Goal: Information Seeking & Learning: Learn about a topic

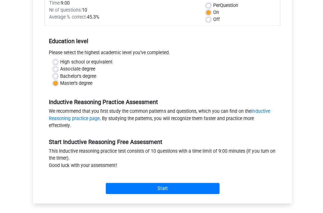
scroll to position [88, 0]
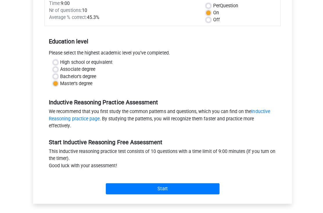
click at [184, 180] on div "Start" at bounding box center [161, 182] width 235 height 20
click at [165, 200] on div "Category: Inductive Reasoning Time: 9:00 Nr of questions: 10 Average % correct:…" at bounding box center [161, 91] width 249 height 221
click at [175, 184] on input "Start" at bounding box center [161, 187] width 113 height 11
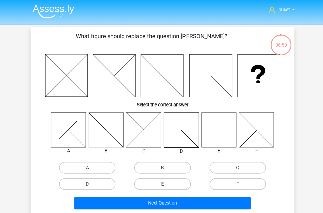
click at [219, 134] on icon at bounding box center [217, 128] width 35 height 35
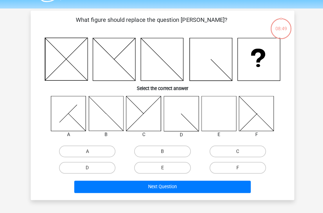
scroll to position [16, 0]
click at [167, 167] on label "E" at bounding box center [162, 167] width 56 height 12
click at [166, 167] on input "E" at bounding box center [164, 168] width 4 height 4
radio input "true"
click at [171, 185] on button "Next Question" at bounding box center [162, 185] width 176 height 12
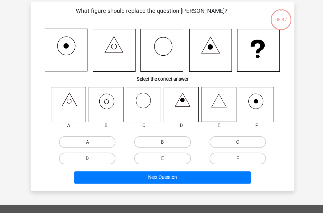
scroll to position [27, 0]
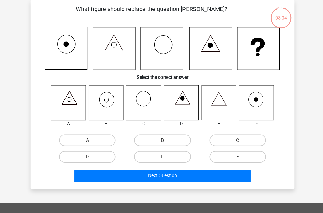
click at [167, 141] on label "B" at bounding box center [162, 140] width 56 height 12
click at [166, 141] on input "B" at bounding box center [164, 141] width 4 height 4
radio input "true"
click at [184, 176] on button "Next Question" at bounding box center [162, 174] width 176 height 12
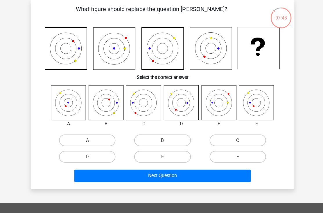
click at [88, 139] on label "A" at bounding box center [87, 140] width 56 height 12
click at [88, 139] on input "A" at bounding box center [89, 141] width 4 height 4
radio input "true"
click at [144, 179] on button "Next Question" at bounding box center [162, 174] width 176 height 12
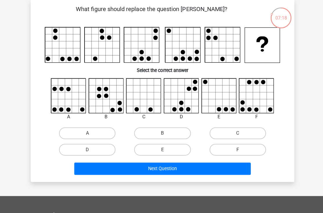
click at [244, 152] on label "F" at bounding box center [237, 149] width 56 height 12
click at [240, 152] on input "F" at bounding box center [238, 151] width 4 height 4
radio input "true"
click at [191, 169] on button "Next Question" at bounding box center [162, 167] width 176 height 12
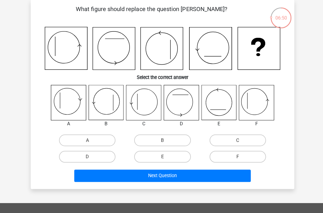
click at [229, 140] on label "C" at bounding box center [237, 140] width 56 height 12
click at [236, 140] on input "C" at bounding box center [238, 141] width 4 height 4
radio input "true"
click at [190, 174] on button "Next Question" at bounding box center [162, 174] width 176 height 12
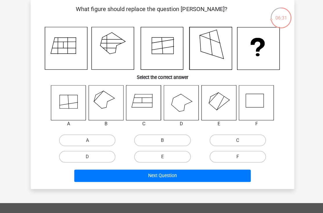
click at [117, 124] on div "B" at bounding box center [106, 123] width 44 height 7
click at [170, 137] on label "B" at bounding box center [162, 140] width 56 height 12
click at [166, 139] on input "B" at bounding box center [164, 141] width 4 height 4
radio input "true"
click at [183, 175] on button "Next Question" at bounding box center [162, 174] width 176 height 12
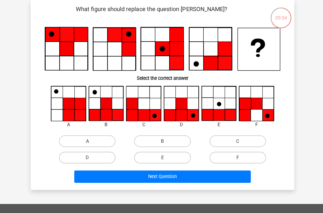
click at [101, 157] on label "D" at bounding box center [87, 157] width 56 height 12
click at [91, 157] on input "D" at bounding box center [89, 158] width 4 height 4
radio input "true"
click at [148, 173] on button "Next Question" at bounding box center [162, 175] width 176 height 12
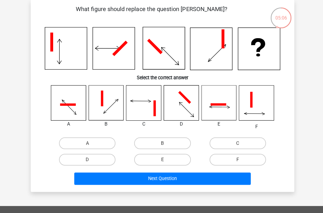
click at [252, 137] on label "C" at bounding box center [237, 142] width 56 height 12
click at [240, 142] on input "C" at bounding box center [238, 144] width 4 height 4
radio input "true"
click at [207, 177] on button "Next Question" at bounding box center [162, 177] width 176 height 12
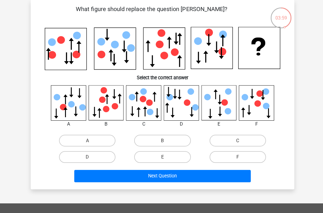
click at [158, 154] on label "E" at bounding box center [162, 156] width 56 height 12
click at [162, 156] on input "E" at bounding box center [164, 158] width 4 height 4
radio input "true"
click at [164, 172] on button "Next Question" at bounding box center [162, 175] width 176 height 12
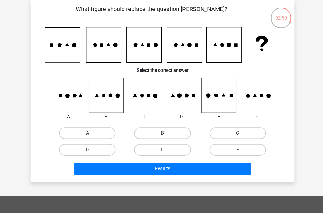
click at [166, 149] on label "E" at bounding box center [162, 149] width 56 height 12
click at [166, 149] on input "E" at bounding box center [164, 151] width 4 height 4
radio input "true"
click at [173, 163] on button "Results" at bounding box center [162, 167] width 176 height 12
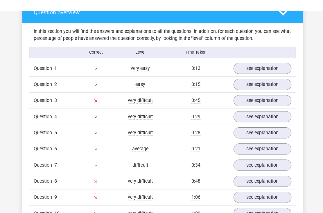
scroll to position [328, 0]
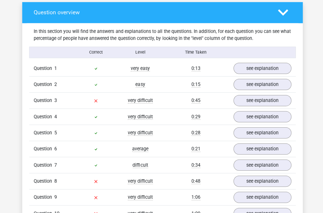
click at [267, 102] on link "see explanation" at bounding box center [261, 99] width 58 height 11
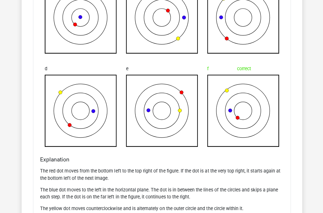
scroll to position [542, 0]
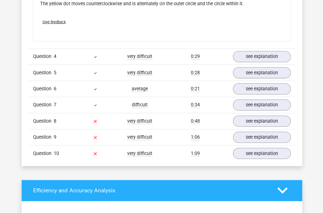
click at [264, 121] on link "see explanation" at bounding box center [261, 120] width 58 height 11
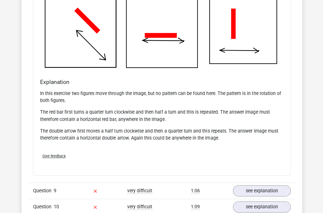
scroll to position [1067, 0]
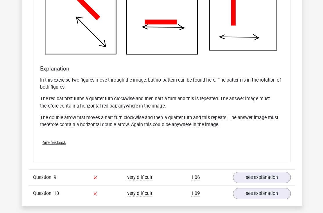
click at [262, 171] on link "see explanation" at bounding box center [261, 175] width 58 height 11
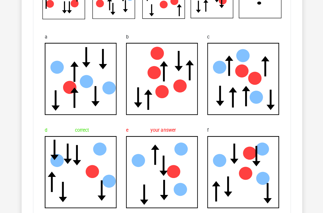
scroll to position [1319, 0]
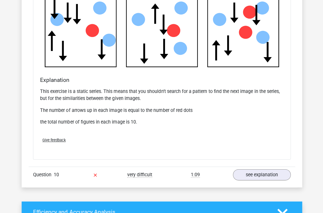
click at [260, 170] on link "see explanation" at bounding box center [261, 173] width 58 height 11
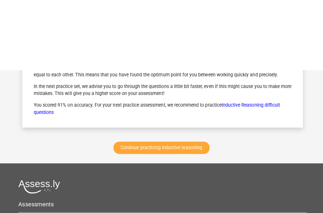
scroll to position [2162, 0]
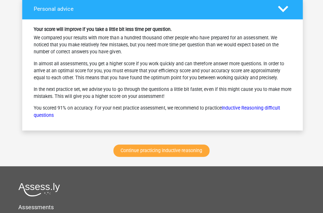
click at [175, 149] on link "Continue practicing inductive reasoning" at bounding box center [161, 149] width 96 height 12
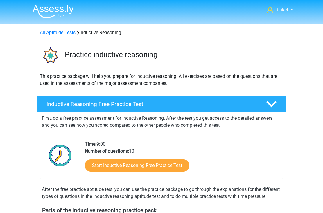
scroll to position [246, 0]
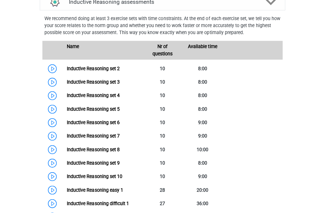
click at [103, 72] on link "Inductive Reasoning set 2" at bounding box center [92, 70] width 53 height 6
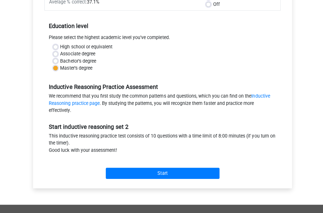
scroll to position [104, 0]
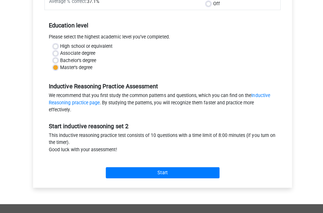
click at [191, 170] on input "Start" at bounding box center [161, 171] width 113 height 11
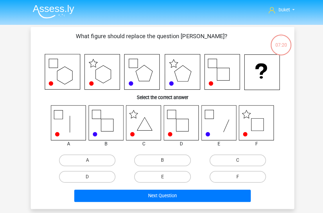
click at [240, 173] on label "F" at bounding box center [237, 176] width 56 height 12
click at [240, 175] on input "F" at bounding box center [238, 177] width 4 height 4
radio input "true"
click at [203, 192] on button "Next Question" at bounding box center [162, 194] width 176 height 12
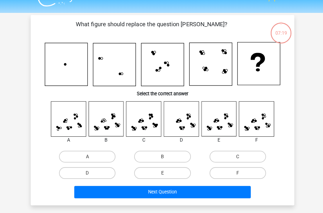
scroll to position [25, 0]
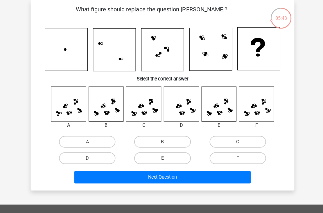
click at [175, 158] on label "E" at bounding box center [162, 158] width 56 height 12
click at [166, 158] on input "E" at bounding box center [164, 160] width 4 height 4
radio input "true"
click at [175, 176] on button "Next Question" at bounding box center [162, 177] width 176 height 12
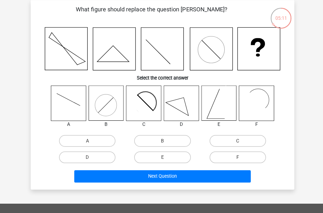
click at [234, 157] on label "F" at bounding box center [237, 158] width 56 height 12
click at [236, 157] on input "F" at bounding box center [238, 159] width 4 height 4
radio input "true"
click at [198, 172] on button "Next Question" at bounding box center [162, 176] width 176 height 12
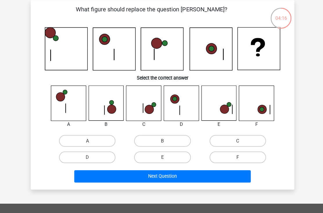
click at [248, 135] on label "C" at bounding box center [237, 141] width 56 height 12
click at [240, 141] on input "C" at bounding box center [238, 143] width 4 height 4
radio input "true"
click at [182, 180] on button "Next Question" at bounding box center [162, 176] width 176 height 12
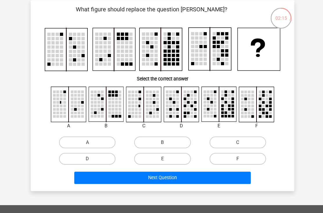
click at [104, 143] on label "A" at bounding box center [87, 143] width 56 height 12
click at [91, 143] on input "A" at bounding box center [89, 145] width 4 height 4
radio input "true"
click at [154, 178] on button "Next Question" at bounding box center [162, 178] width 176 height 12
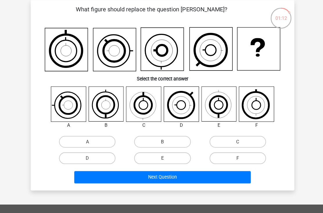
click at [87, 143] on input "A" at bounding box center [89, 144] width 4 height 4
radio input "true"
click at [128, 176] on button "Next Question" at bounding box center [162, 177] width 176 height 12
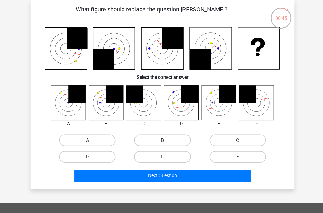
click at [124, 129] on div "A B C D E" at bounding box center [162, 125] width 244 height 79
click at [168, 139] on label "B" at bounding box center [162, 141] width 56 height 12
click at [166, 140] on input "B" at bounding box center [164, 142] width 4 height 4
radio input "true"
click at [170, 171] on button "Next Question" at bounding box center [162, 176] width 176 height 12
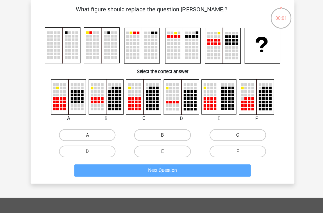
click at [238, 146] on label "F" at bounding box center [237, 152] width 56 height 12
click at [238, 152] on input "F" at bounding box center [238, 154] width 4 height 4
radio input "true"
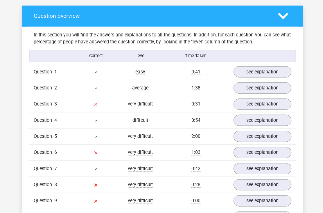
scroll to position [323, 0]
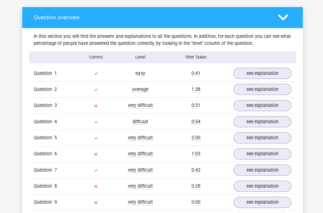
click at [266, 75] on link "see explanation" at bounding box center [261, 72] width 58 height 11
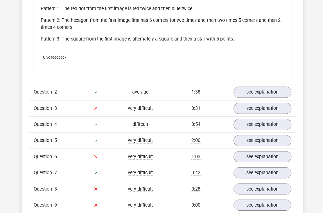
click at [263, 93] on link "see explanation" at bounding box center [261, 91] width 58 height 11
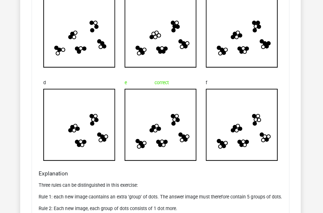
scroll to position [852, 0]
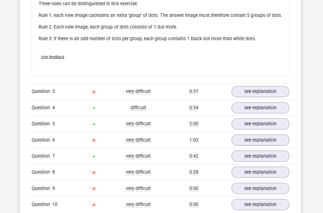
click at [248, 96] on link "see explanation" at bounding box center [261, 90] width 58 height 11
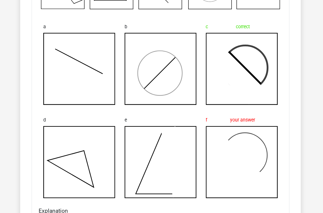
scroll to position [1185, 0]
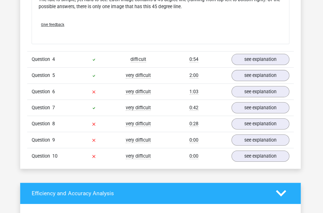
click at [265, 97] on link "see explanation" at bounding box center [261, 91] width 58 height 11
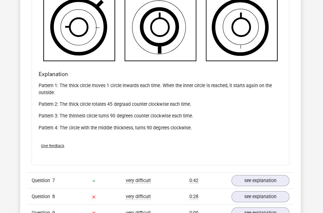
scroll to position [1695, 0]
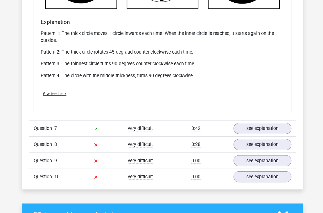
click at [268, 133] on link "see explanation" at bounding box center [261, 127] width 58 height 11
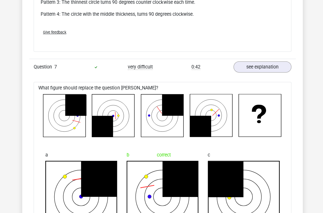
scroll to position [1807, 0]
click at [273, 72] on link "see explanation" at bounding box center [261, 66] width 58 height 11
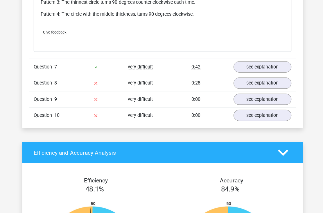
click at [275, 88] on link "see explanation" at bounding box center [261, 82] width 58 height 11
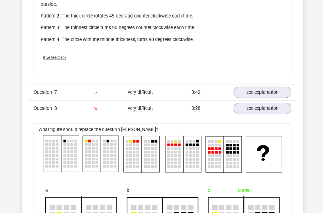
scroll to position [1789, 0]
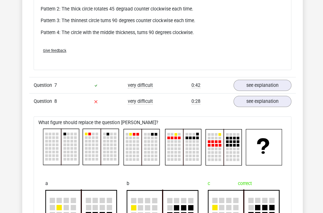
click at [273, 90] on link "see explanation" at bounding box center [261, 84] width 58 height 11
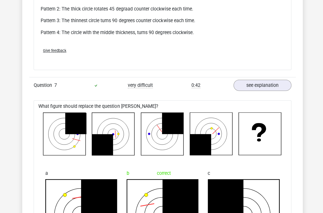
click at [271, 90] on link "see explanation" at bounding box center [261, 84] width 58 height 11
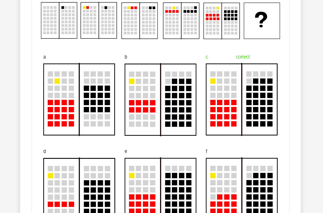
scroll to position [1915, 0]
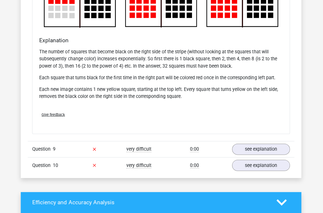
click at [264, 153] on link "see explanation" at bounding box center [261, 148] width 58 height 11
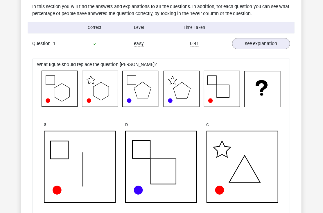
scroll to position [352, 0]
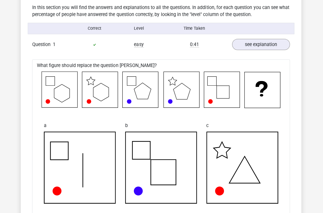
click at [276, 49] on link "see explanation" at bounding box center [261, 44] width 58 height 11
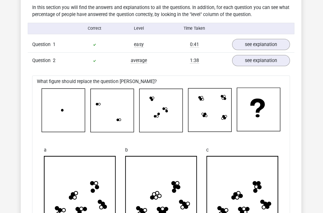
click at [271, 61] on link "see explanation" at bounding box center [261, 60] width 58 height 11
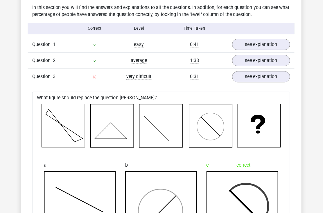
click at [268, 79] on link "see explanation" at bounding box center [261, 76] width 58 height 11
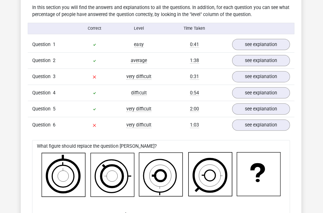
click at [274, 92] on link "see explanation" at bounding box center [261, 92] width 58 height 11
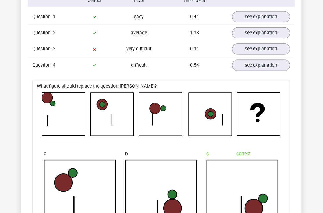
scroll to position [379, 0]
click at [266, 66] on link "see explanation" at bounding box center [261, 64] width 58 height 11
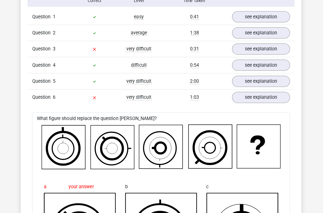
click at [268, 85] on link "see explanation" at bounding box center [261, 80] width 58 height 11
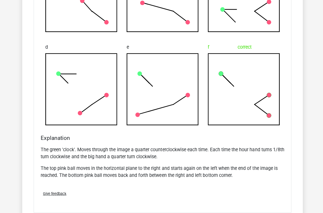
scroll to position [1737, 0]
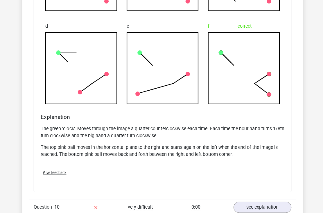
click at [266, 204] on link "see explanation" at bounding box center [261, 205] width 58 height 11
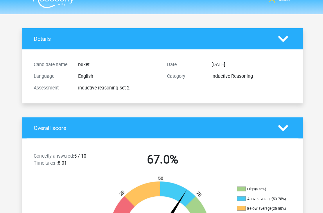
scroll to position [0, 0]
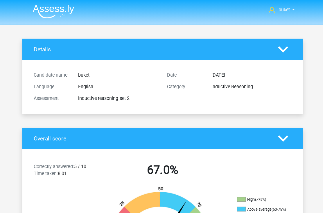
click at [277, 50] on icon at bounding box center [282, 49] width 10 height 10
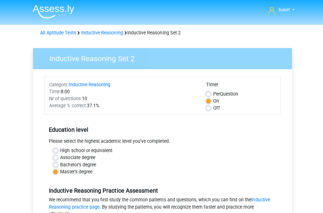
click at [65, 15] on img at bounding box center [53, 12] width 41 height 14
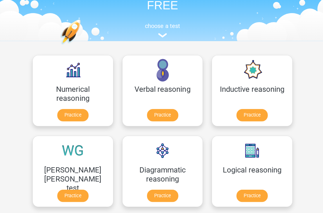
scroll to position [43, 0]
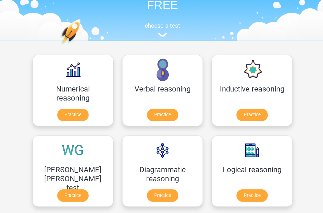
click at [88, 188] on link "Practice" at bounding box center [72, 194] width 31 height 12
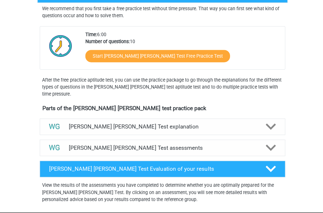
scroll to position [112, 0]
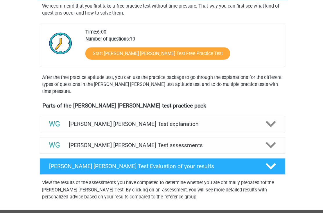
click at [269, 146] on polygon at bounding box center [269, 144] width 10 height 6
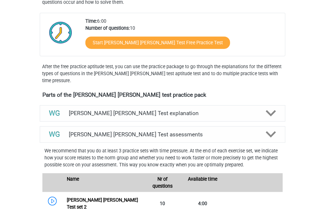
click at [268, 134] on polygon at bounding box center [269, 133] width 10 height 6
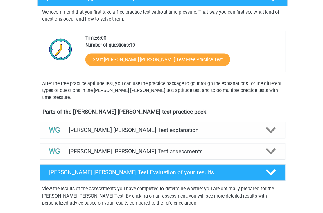
click at [273, 129] on icon at bounding box center [269, 129] width 10 height 10
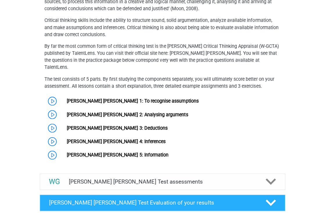
scroll to position [275, 0]
click at [129, 97] on link "[PERSON_NAME] [PERSON_NAME] 1: To recognise assumptions" at bounding box center [131, 100] width 131 height 6
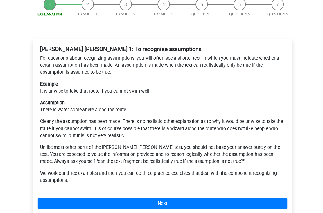
scroll to position [83, 0]
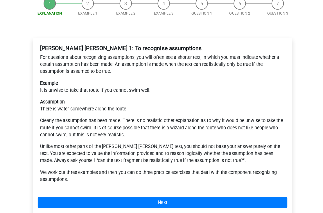
click at [197, 195] on link "Next" at bounding box center [162, 200] width 248 height 11
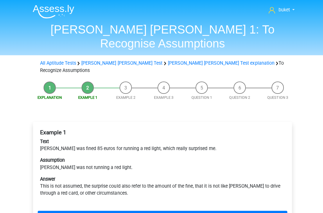
click at [180, 209] on link "Next" at bounding box center [162, 214] width 248 height 11
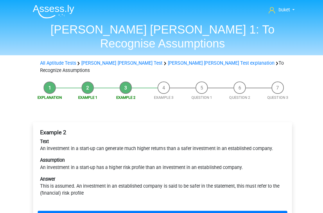
click at [169, 209] on link "Next" at bounding box center [162, 214] width 248 height 11
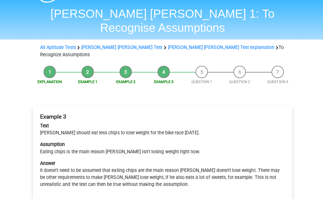
scroll to position [17, 0]
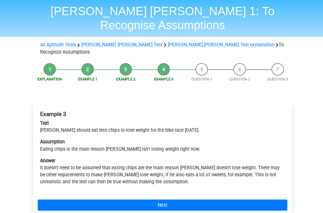
click at [213, 200] on link "Next" at bounding box center [162, 205] width 248 height 11
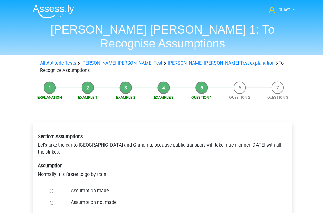
scroll to position [6, 0]
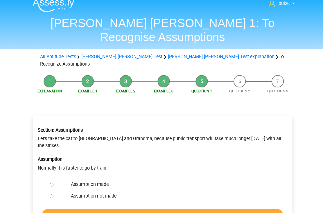
click at [53, 181] on input "Assumption made" at bounding box center [51, 183] width 4 height 4
radio input "true"
click at [184, 207] on input "Check" at bounding box center [162, 212] width 240 height 11
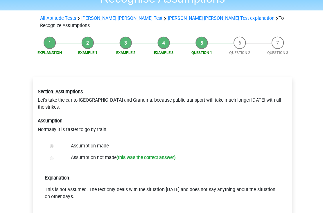
scroll to position [45, 0]
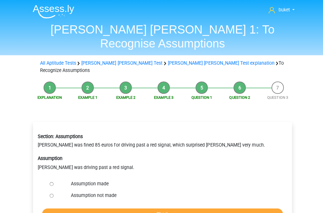
scroll to position [19, 0]
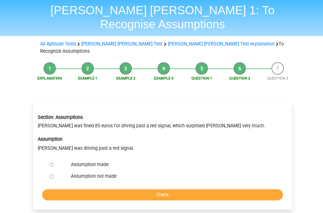
click at [56, 169] on div at bounding box center [56, 175] width 19 height 12
click at [53, 173] on input "Assumption not made" at bounding box center [51, 175] width 4 height 4
radio input "true"
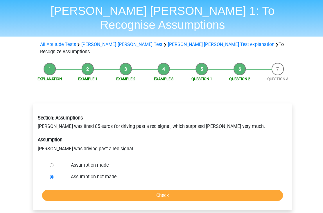
click at [104, 188] on input "Check" at bounding box center [162, 193] width 240 height 11
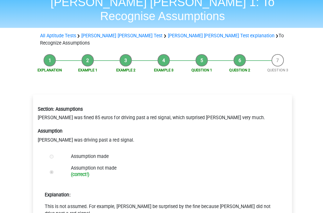
scroll to position [48, 0]
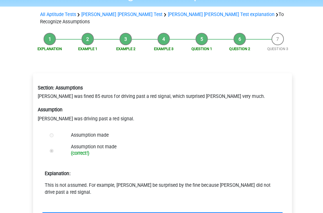
click at [168, 211] on link "Next question" at bounding box center [162, 216] width 240 height 11
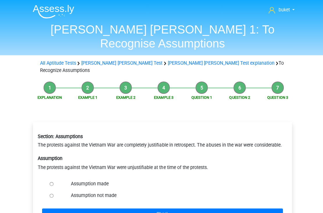
scroll to position [8, 0]
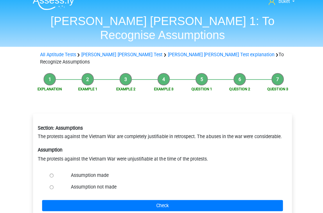
click at [53, 184] on input "Assumption not made" at bounding box center [51, 186] width 4 height 4
radio input "true"
click at [147, 198] on input "Check" at bounding box center [162, 203] width 240 height 11
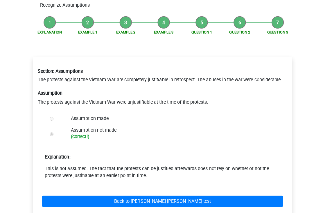
scroll to position [69, 0]
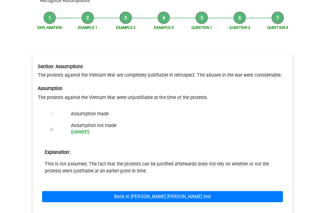
click at [173, 190] on link "Back to watson glaser test" at bounding box center [162, 195] width 240 height 11
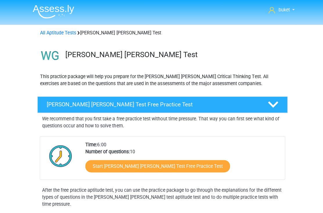
click at [156, 166] on link "Start Watson Glaser Test Free Practice Test" at bounding box center [157, 165] width 144 height 12
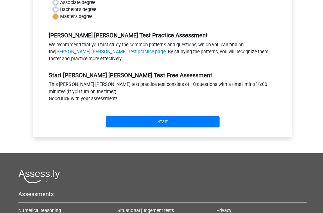
scroll to position [120, 0]
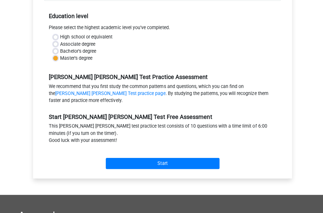
click at [178, 157] on input "Start" at bounding box center [161, 162] width 113 height 11
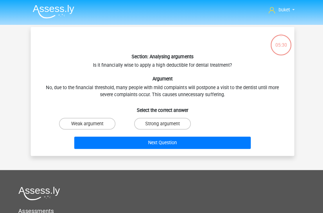
click at [77, 118] on label "Weak argument" at bounding box center [87, 123] width 56 height 12
click at [87, 123] on input "Weak argument" at bounding box center [89, 125] width 4 height 4
radio input "true"
click at [127, 141] on button "Next Question" at bounding box center [162, 142] width 176 height 12
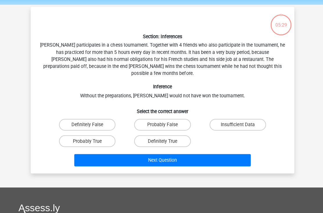
scroll to position [25, 0]
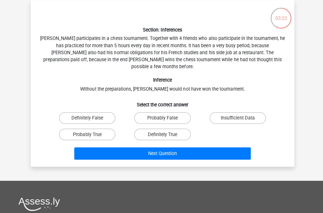
click at [156, 129] on label "Definitely True" at bounding box center [162, 135] width 56 height 12
click at [162, 135] on input "Definitely True" at bounding box center [164, 137] width 4 height 4
radio input "true"
click at [146, 147] on button "Next Question" at bounding box center [162, 153] width 176 height 12
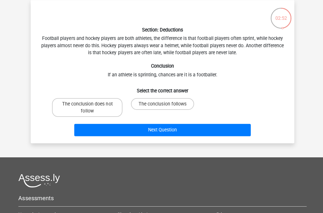
click at [104, 108] on label "The conclusion does not follow" at bounding box center [87, 108] width 70 height 19
click at [91, 108] on input "The conclusion does not follow" at bounding box center [89, 106] width 4 height 4
radio input "true"
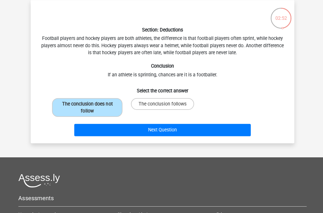
click at [160, 131] on button "Next Question" at bounding box center [162, 130] width 176 height 12
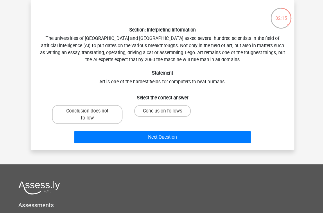
click at [163, 111] on input "Conclusion follows" at bounding box center [164, 113] width 4 height 4
radio input "true"
click at [155, 134] on button "Next Question" at bounding box center [162, 137] width 176 height 12
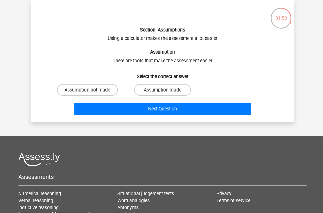
click at [91, 88] on label "Assumption not made" at bounding box center [87, 91] width 61 height 12
click at [91, 90] on input "Assumption not made" at bounding box center [89, 92] width 4 height 4
radio input "true"
click at [177, 106] on button "Next Question" at bounding box center [162, 109] width 176 height 12
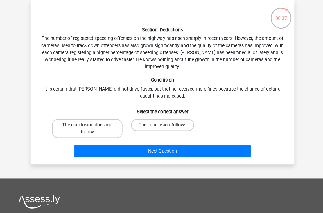
click at [167, 123] on label "The conclusion follows" at bounding box center [161, 126] width 63 height 12
click at [166, 125] on input "The conclusion follows" at bounding box center [164, 127] width 4 height 4
radio input "true"
click at [186, 150] on button "Next Question" at bounding box center [162, 151] width 176 height 12
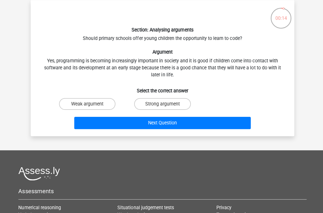
click at [93, 103] on label "Weak argument" at bounding box center [87, 105] width 56 height 12
click at [91, 104] on input "Weak argument" at bounding box center [89, 106] width 4 height 4
radio input "true"
click at [189, 122] on button "Next Question" at bounding box center [162, 123] width 176 height 12
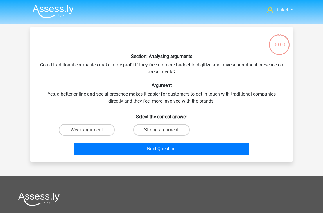
scroll to position [26, 0]
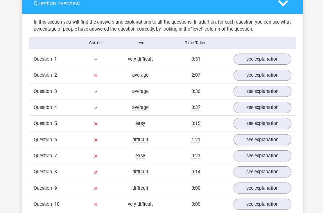
scroll to position [344, 0]
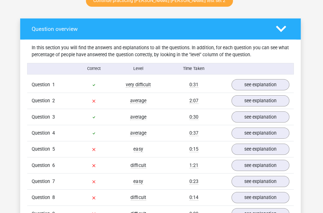
click at [251, 79] on link "see explanation" at bounding box center [261, 84] width 58 height 11
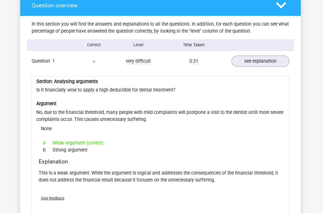
scroll to position [345, 0]
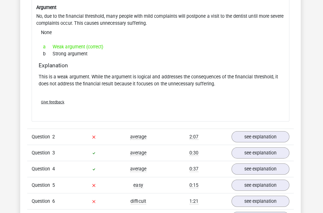
click at [257, 130] on link "see explanation" at bounding box center [261, 135] width 58 height 11
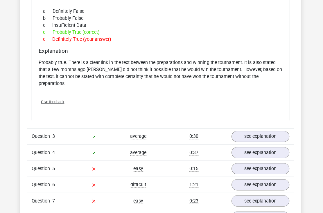
scroll to position [663, 0]
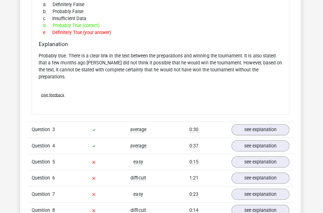
click at [273, 123] on link "see explanation" at bounding box center [261, 128] width 58 height 11
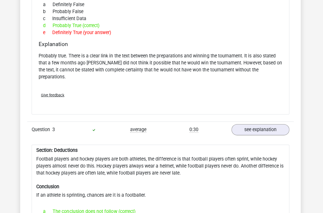
click at [273, 123] on link "see explanation" at bounding box center [261, 128] width 58 height 11
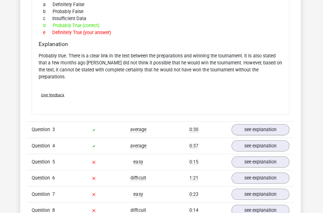
click at [270, 139] on link "see explanation" at bounding box center [261, 144] width 58 height 11
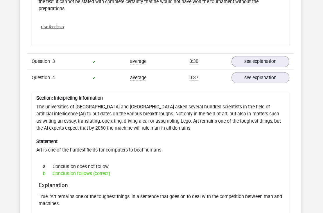
scroll to position [732, 0]
click at [270, 71] on link "see explanation" at bounding box center [261, 76] width 58 height 11
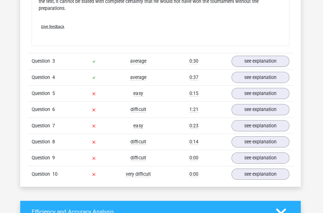
click at [267, 87] on link "see explanation" at bounding box center [261, 92] width 58 height 11
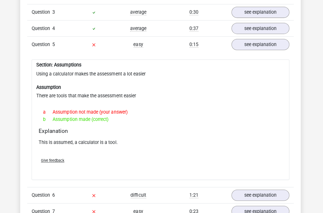
scroll to position [779, 0]
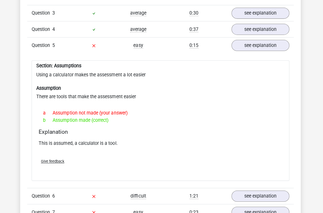
click at [260, 189] on link "see explanation" at bounding box center [261, 194] width 58 height 11
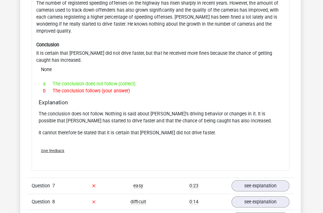
scroll to position [1010, 0]
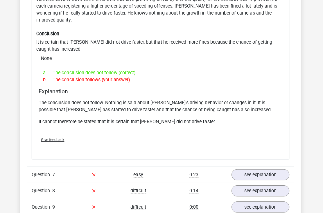
click at [256, 168] on link "see explanation" at bounding box center [261, 173] width 58 height 11
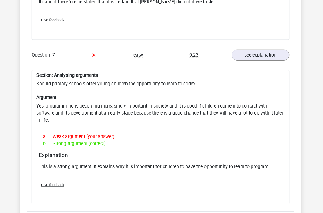
scroll to position [1154, 0]
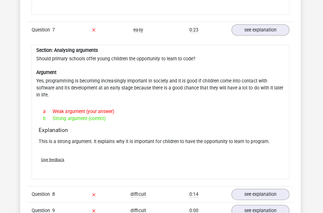
click at [261, 187] on link "see explanation" at bounding box center [261, 192] width 58 height 11
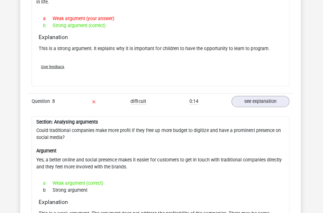
scroll to position [1247, 0]
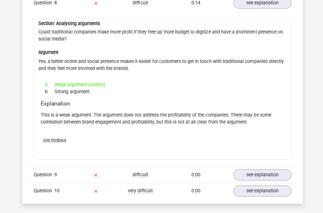
click at [256, 168] on link "see explanation" at bounding box center [261, 173] width 58 height 11
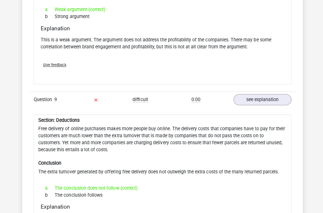
scroll to position [1476, 0]
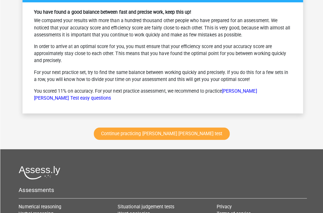
scroll to position [2112, 0]
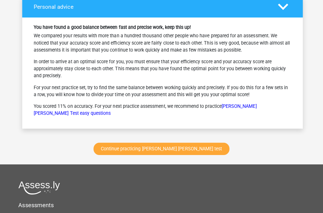
scroll to position [2097, 0]
click at [173, 142] on link "Continue practicing watson glaser test" at bounding box center [160, 148] width 135 height 12
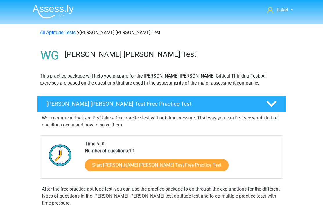
scroll to position [245, 0]
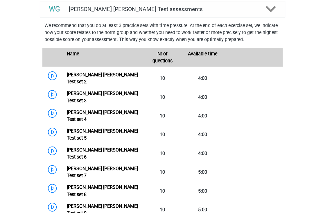
click at [111, 91] on link "[PERSON_NAME] [PERSON_NAME] Test set 3" at bounding box center [101, 97] width 71 height 13
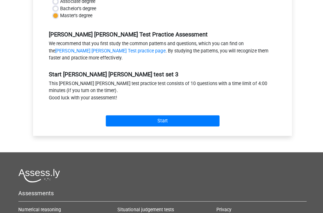
scroll to position [139, 0]
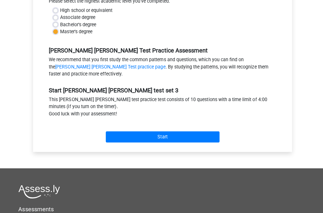
click at [186, 131] on input "Start" at bounding box center [161, 135] width 113 height 11
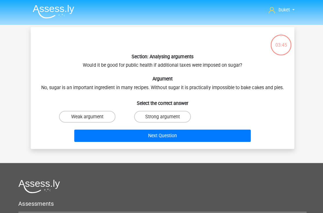
click at [86, 114] on label "Weak argument" at bounding box center [87, 116] width 56 height 12
click at [87, 116] on input "Weak argument" at bounding box center [89, 118] width 4 height 4
radio input "true"
click at [184, 135] on button "Next Question" at bounding box center [162, 135] width 176 height 12
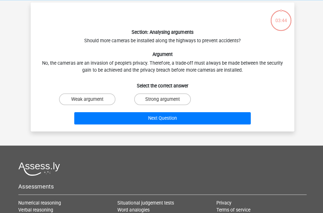
scroll to position [25, 0]
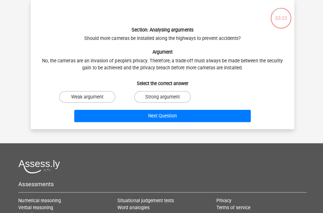
click at [160, 94] on label "Strong argument" at bounding box center [162, 98] width 56 height 12
click at [162, 97] on input "Strong argument" at bounding box center [164, 99] width 4 height 4
radio input "true"
click at [177, 113] on button "Next Question" at bounding box center [162, 116] width 176 height 12
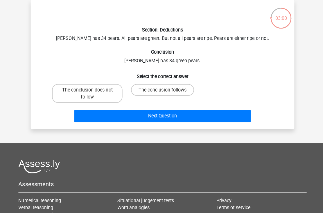
click at [158, 86] on label "The conclusion follows" at bounding box center [161, 91] width 63 height 12
click at [162, 90] on input "The conclusion follows" at bounding box center [164, 92] width 4 height 4
radio input "true"
click at [159, 116] on button "Next Question" at bounding box center [162, 116] width 176 height 12
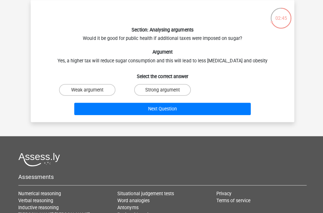
click at [160, 87] on label "Strong argument" at bounding box center [162, 91] width 56 height 12
click at [162, 90] on input "Strong argument" at bounding box center [164, 92] width 4 height 4
radio input "true"
click at [168, 106] on button "Next Question" at bounding box center [162, 109] width 176 height 12
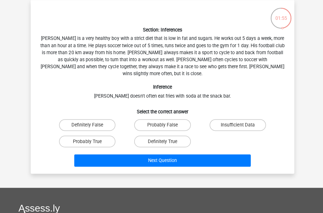
click at [233, 120] on label "Insufficient Data" at bounding box center [237, 126] width 56 height 12
click at [236, 125] on input "Insufficient Data" at bounding box center [238, 127] width 4 height 4
radio input "true"
click at [181, 154] on button "Next Question" at bounding box center [162, 160] width 176 height 12
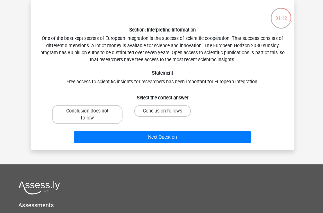
click at [164, 106] on label "Conclusion follows" at bounding box center [162, 112] width 56 height 12
click at [164, 111] on input "Conclusion follows" at bounding box center [164, 113] width 4 height 4
radio input "true"
click at [171, 136] on button "Next Question" at bounding box center [162, 137] width 176 height 12
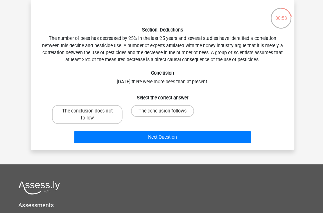
click at [163, 109] on label "The conclusion follows" at bounding box center [161, 112] width 63 height 12
click at [163, 111] on input "The conclusion follows" at bounding box center [164, 113] width 4 height 4
radio input "true"
click at [166, 133] on button "Next Question" at bounding box center [162, 137] width 176 height 12
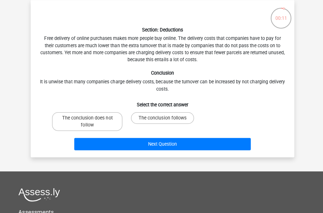
click at [170, 117] on label "The conclusion follows" at bounding box center [161, 119] width 63 height 12
click at [166, 118] on input "The conclusion follows" at bounding box center [164, 120] width 4 height 4
radio input "true"
click at [166, 138] on button "Next Question" at bounding box center [162, 144] width 176 height 12
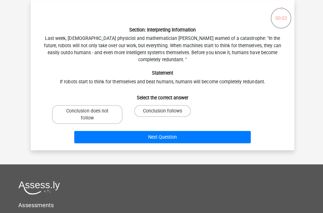
click at [97, 113] on label "Conclusion does not follow" at bounding box center [87, 115] width 70 height 19
click at [91, 113] on input "Conclusion does not follow" at bounding box center [89, 113] width 4 height 4
radio input "true"
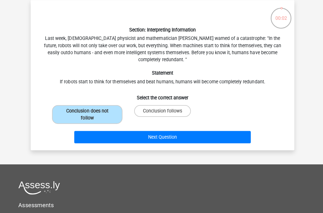
click at [127, 136] on button "Next Question" at bounding box center [162, 137] width 176 height 12
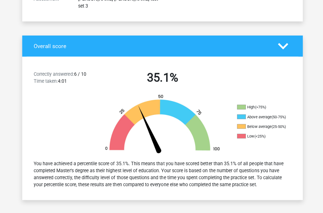
scroll to position [99, 0]
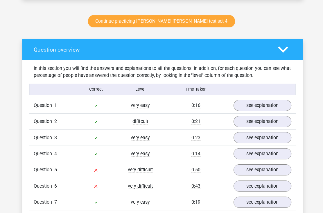
click at [267, 99] on link "see explanation" at bounding box center [261, 104] width 58 height 11
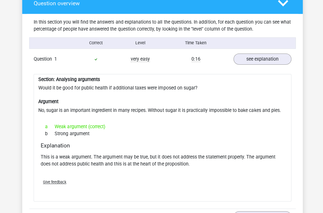
scroll to position [344, 0]
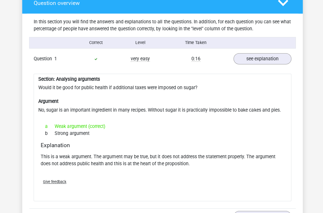
click at [264, 53] on link "see explanation" at bounding box center [261, 58] width 58 height 11
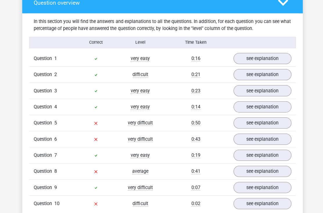
click at [270, 69] on link "see explanation" at bounding box center [261, 74] width 58 height 11
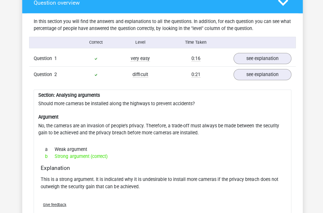
click at [272, 69] on link "see explanation" at bounding box center [261, 74] width 58 height 11
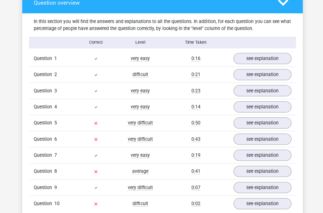
click at [268, 87] on link "see explanation" at bounding box center [261, 90] width 58 height 11
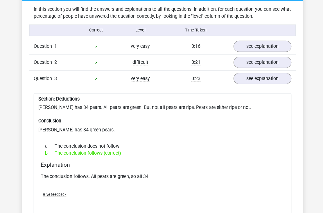
scroll to position [375, 0]
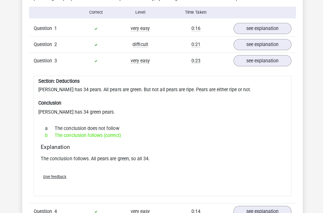
click at [273, 55] on link "see explanation" at bounding box center [261, 60] width 58 height 11
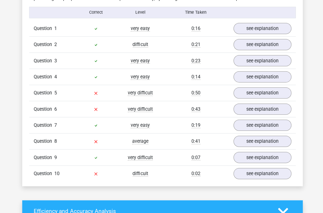
click at [272, 73] on link "see explanation" at bounding box center [261, 76] width 58 height 11
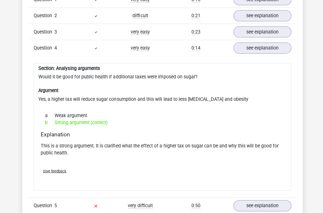
scroll to position [405, 0]
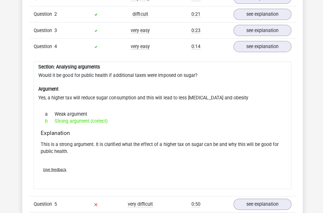
click at [275, 44] on link "see explanation" at bounding box center [261, 46] width 58 height 11
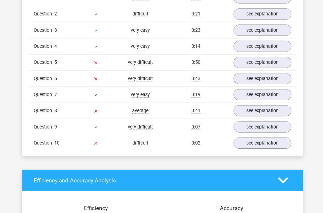
click at [270, 60] on link "see explanation" at bounding box center [261, 61] width 58 height 11
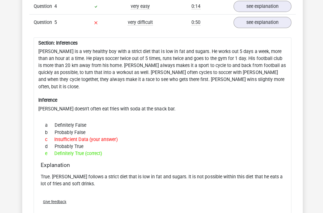
scroll to position [445, 0]
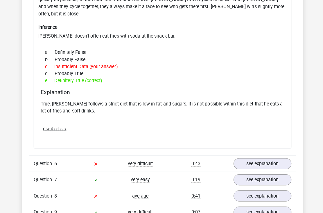
click at [260, 157] on link "see explanation" at bounding box center [261, 162] width 58 height 11
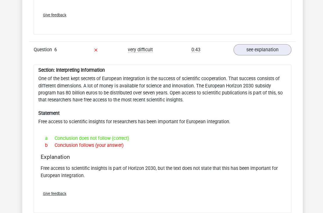
scroll to position [630, 0]
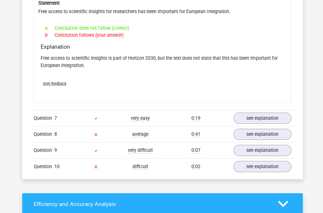
click at [247, 112] on link "see explanation" at bounding box center [261, 117] width 58 height 11
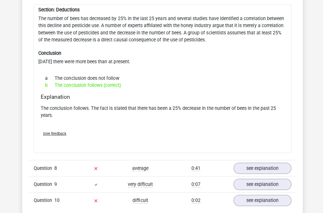
click at [247, 161] on link "see explanation" at bounding box center [261, 166] width 58 height 11
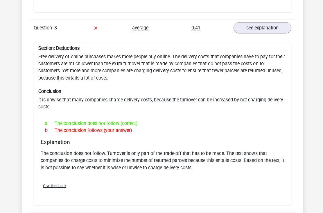
scroll to position [1007, 0]
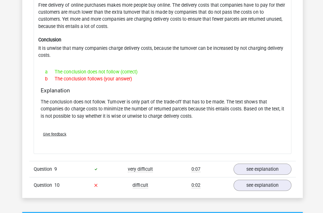
click at [270, 163] on link "see explanation" at bounding box center [261, 168] width 58 height 11
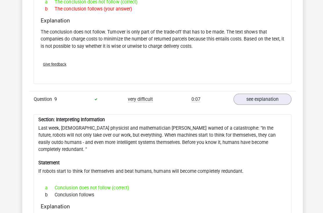
scroll to position [1129, 0]
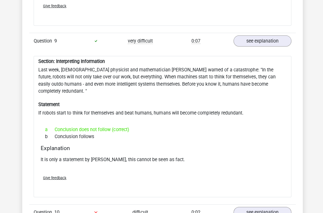
click at [272, 205] on link "see explanation" at bounding box center [261, 210] width 58 height 11
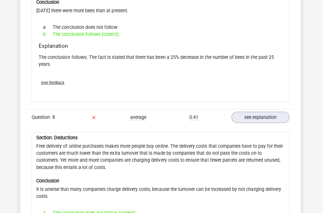
scroll to position [893, 0]
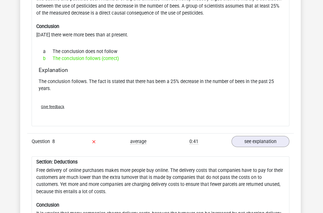
click at [46, 17] on div "Section: Deductions The number of bees has decreased by 25% in the last 25 year…" at bounding box center [161, 51] width 257 height 147
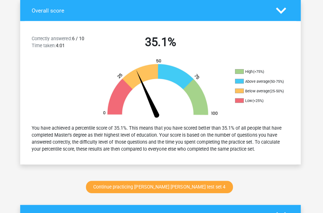
scroll to position [0, 0]
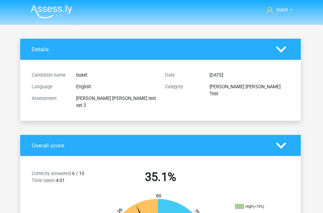
click at [55, 16] on img at bounding box center [53, 12] width 41 height 14
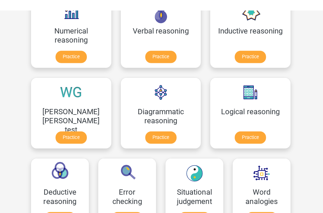
scroll to position [98, 0]
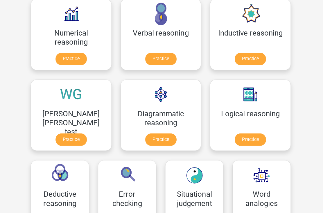
click at [146, 139] on link "Practice" at bounding box center [161, 138] width 31 height 12
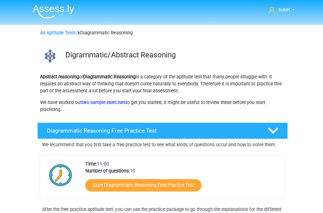
click at [208, 85] on p "Abstract reasoning or Diagrammatic Reasoning is a category of the aptitude test…" at bounding box center [162, 83] width 244 height 21
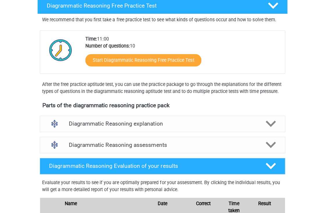
scroll to position [125, 0]
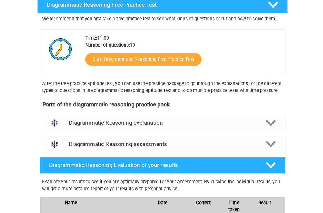
click at [271, 127] on icon at bounding box center [269, 122] width 10 height 10
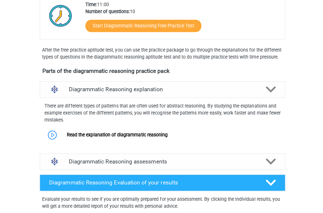
scroll to position [158, 0]
click at [66, 136] on link "Read the explanation of diagrammatic reasoning" at bounding box center [116, 134] width 100 height 6
